Goal: Navigation & Orientation: Find specific page/section

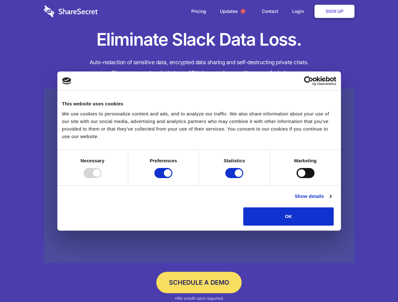
click at [101, 178] on div at bounding box center [92, 173] width 18 height 10
click at [172, 178] on input "Preferences" at bounding box center [163, 173] width 18 height 10
checkbox input "false"
click at [235, 178] on input "Statistics" at bounding box center [234, 173] width 18 height 10
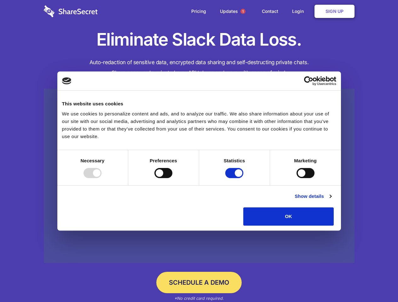
checkbox input "false"
click at [296, 178] on input "Marketing" at bounding box center [305, 173] width 18 height 10
checkbox input "true"
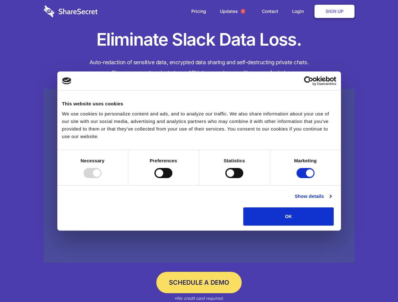
click at [331, 200] on link "Show details" at bounding box center [313, 197] width 37 height 8
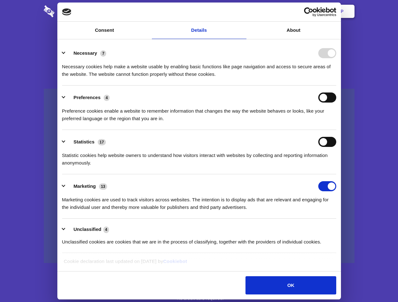
click at [336, 86] on li "Necessary 7 Necessary cookies help make a website usable by enabling basic func…" at bounding box center [199, 63] width 274 height 44
click at [243, 11] on span "1" at bounding box center [242, 11] width 5 height 5
